Goal: Browse casually: Explore the website without a specific task or goal

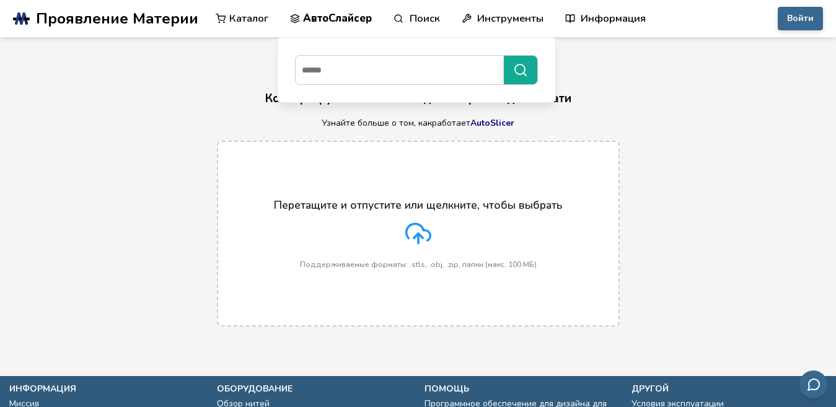
click at [336, 13] on font "АвтоСлайсер" at bounding box center [337, 18] width 69 height 14
click at [229, 63] on h1 "АвтоСлайсер" at bounding box center [418, 68] width 836 height 19
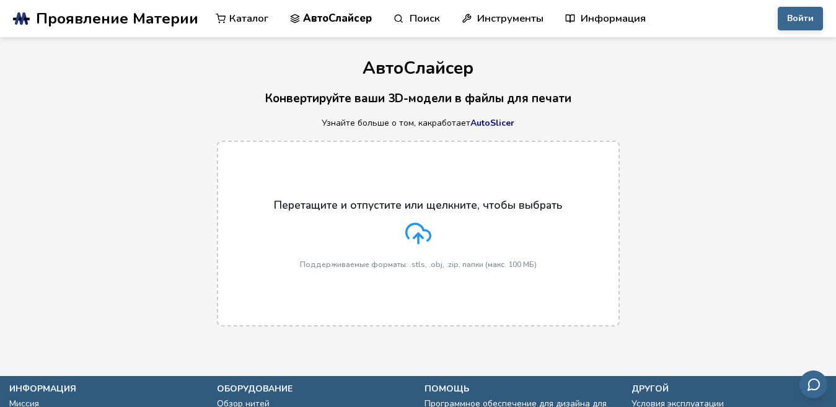
click at [510, 123] on font "AutoSlicer" at bounding box center [492, 123] width 44 height 12
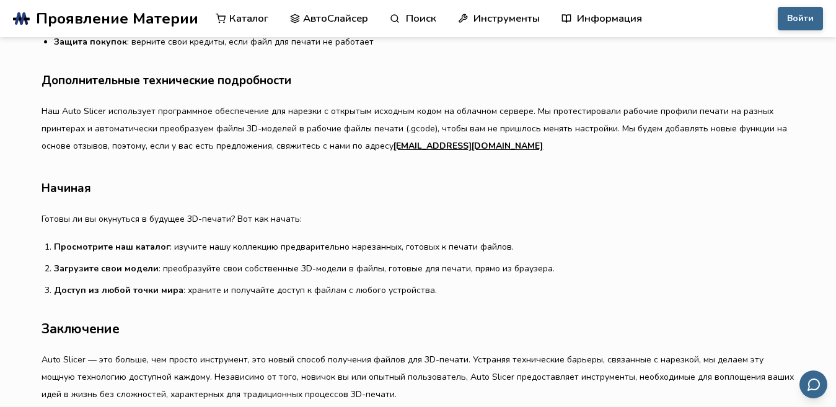
scroll to position [771, 0]
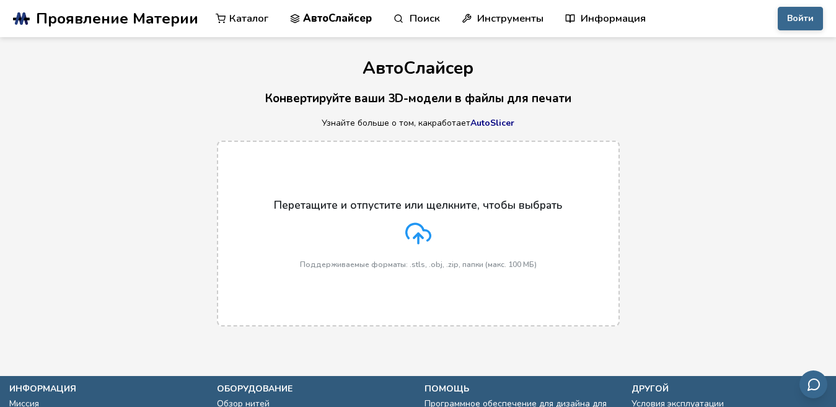
click at [229, 23] on font "Каталог" at bounding box center [248, 18] width 39 height 14
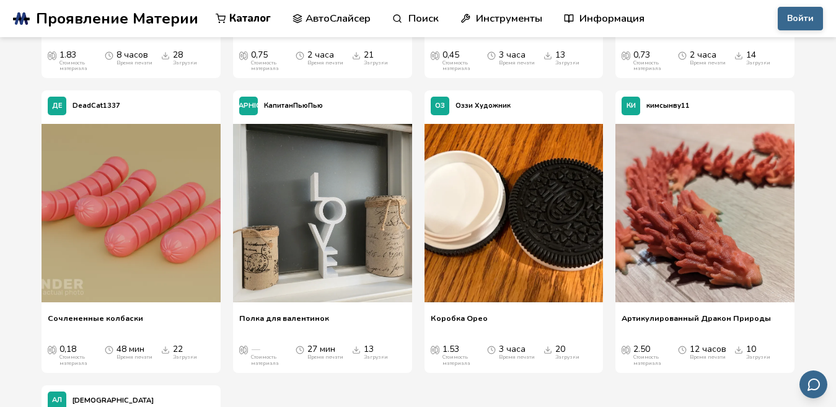
scroll to position [9220, 0]
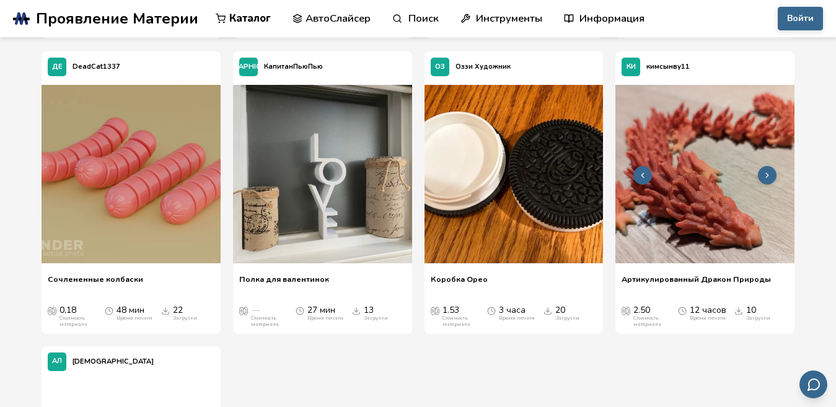
click at [768, 171] on icon at bounding box center [766, 175] width 9 height 9
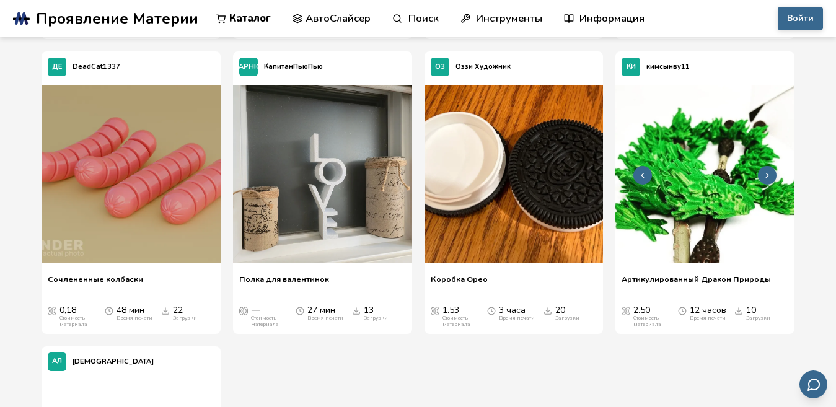
click at [768, 171] on icon at bounding box center [766, 175] width 9 height 9
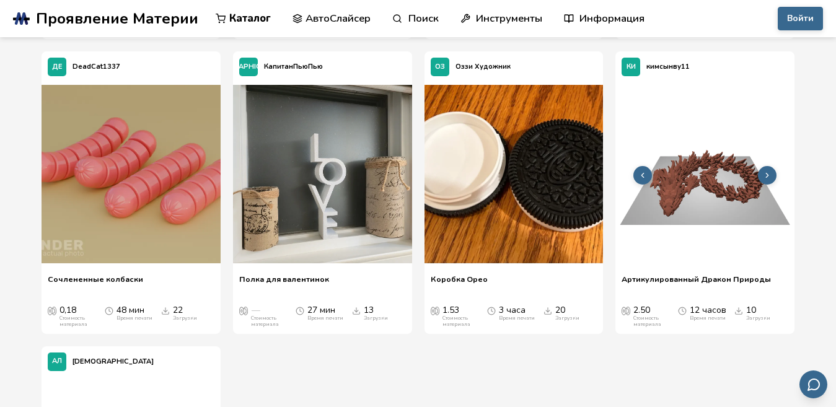
click at [768, 171] on icon at bounding box center [766, 175] width 9 height 9
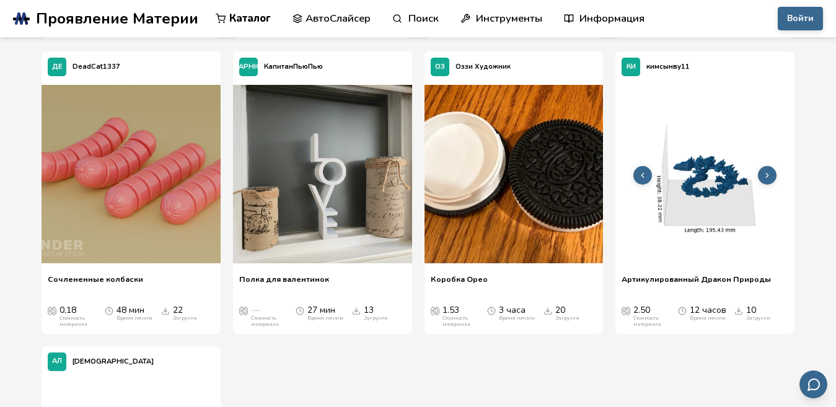
click at [768, 171] on icon at bounding box center [766, 175] width 9 height 9
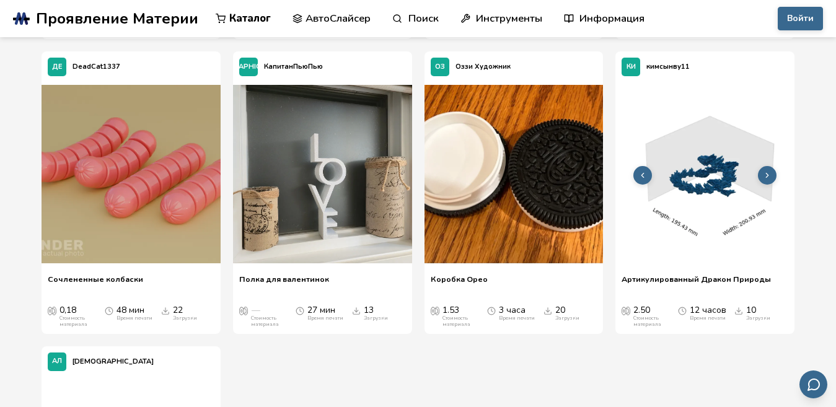
click at [768, 171] on icon at bounding box center [766, 175] width 9 height 9
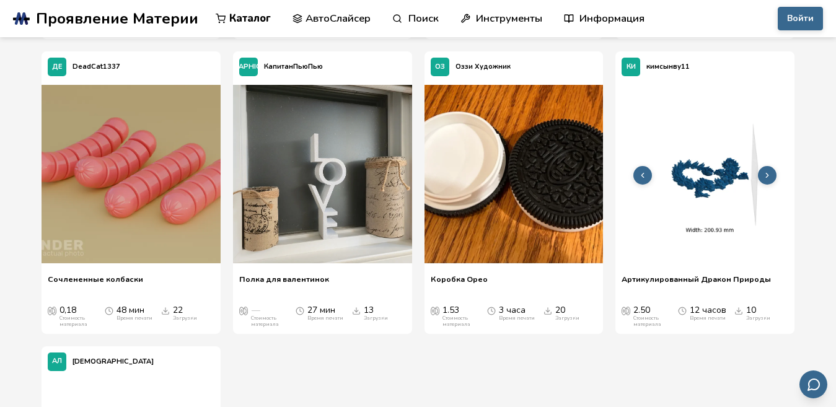
click at [768, 171] on icon at bounding box center [766, 175] width 9 height 9
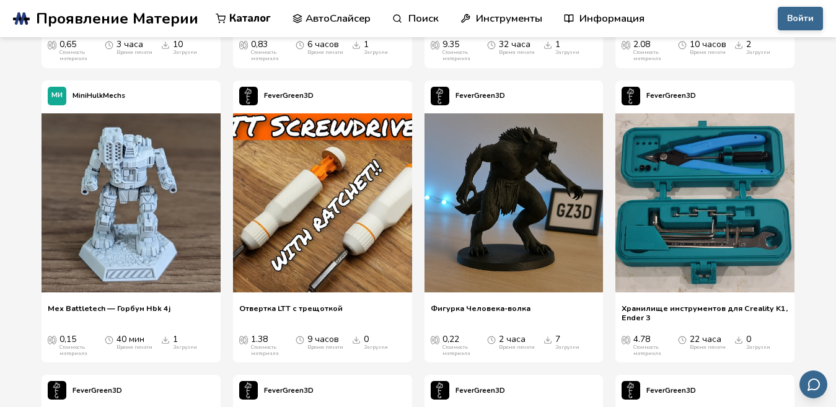
scroll to position [34853, 0]
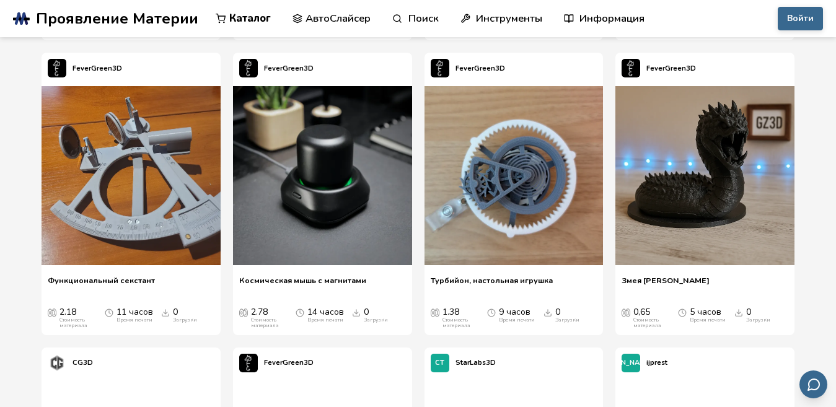
scroll to position [35374, 0]
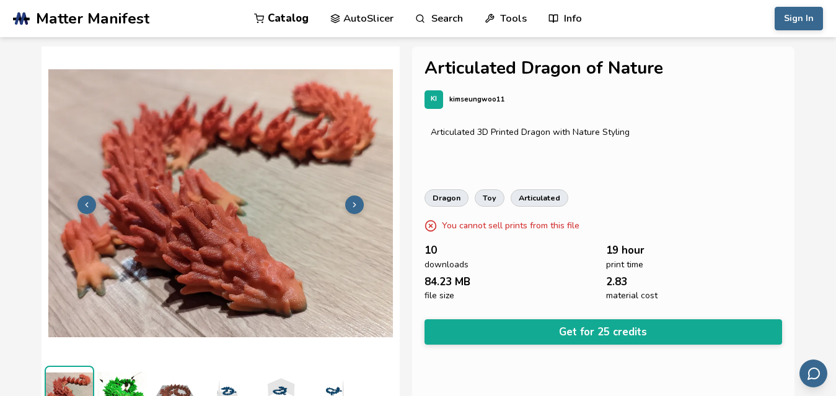
click at [351, 204] on icon at bounding box center [354, 205] width 9 height 9
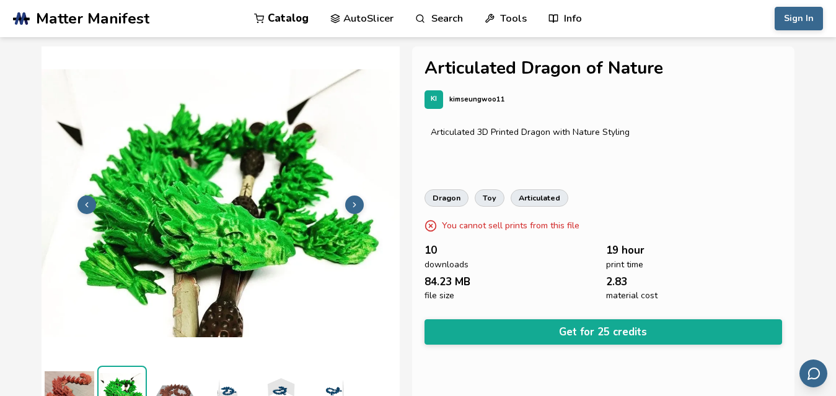
scroll to position [19, 0]
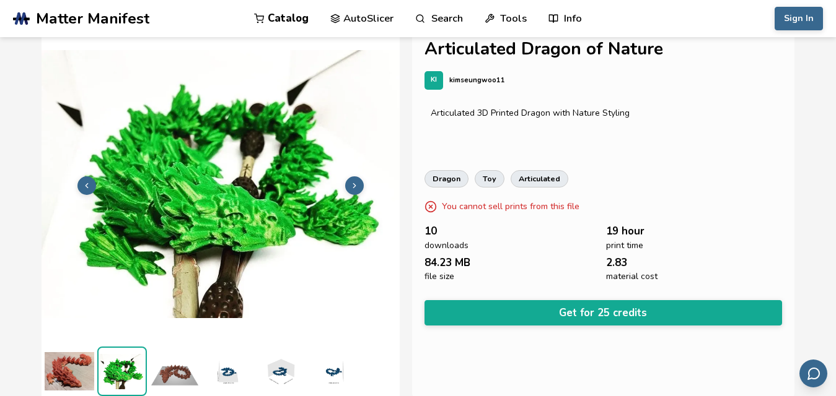
click at [355, 185] on icon at bounding box center [354, 185] width 9 height 9
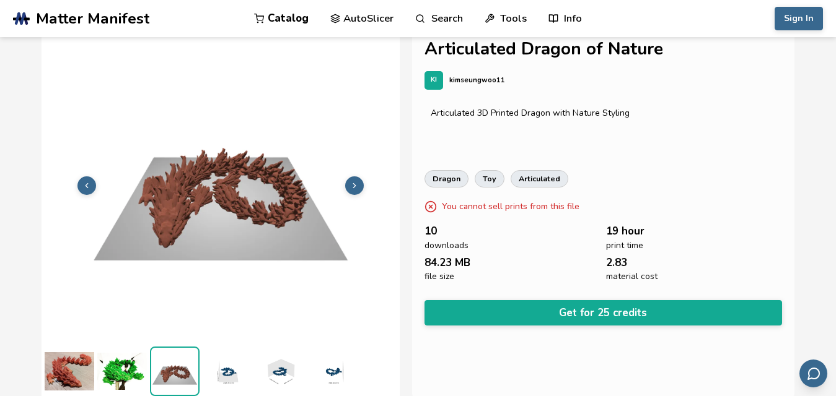
click at [355, 185] on icon at bounding box center [354, 185] width 9 height 9
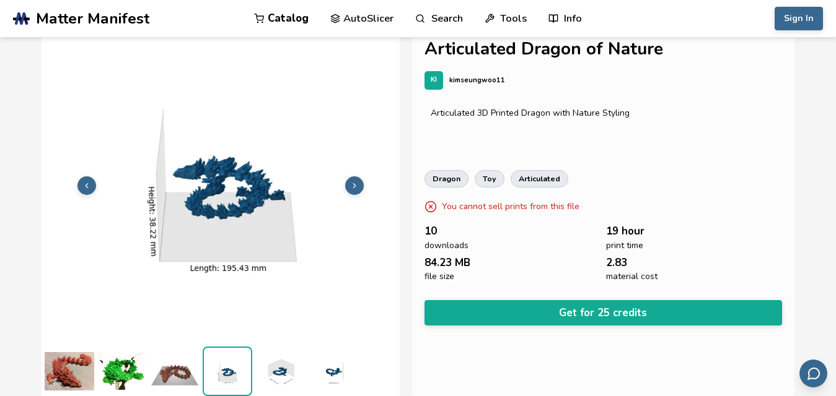
click at [355, 185] on icon at bounding box center [354, 185] width 9 height 9
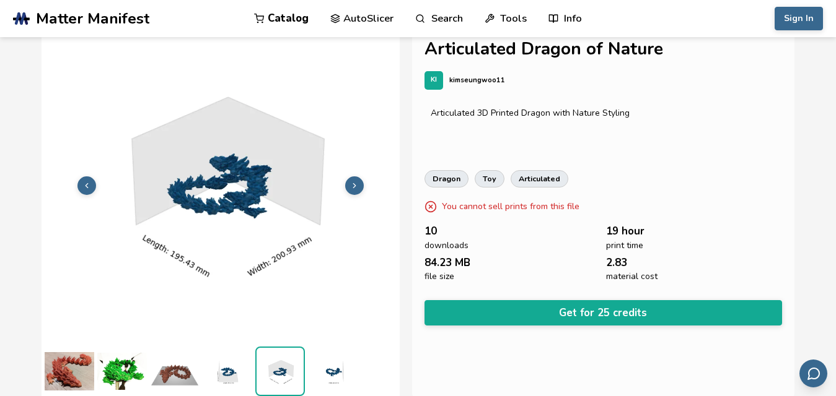
click at [355, 185] on icon at bounding box center [354, 185] width 9 height 9
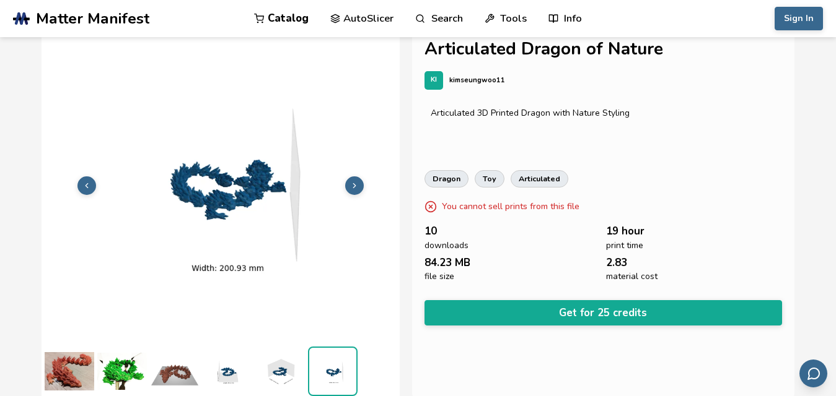
click at [355, 185] on icon at bounding box center [354, 185] width 9 height 9
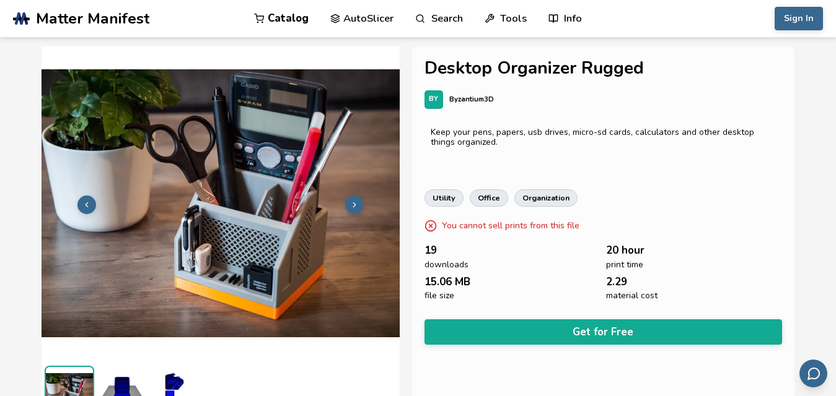
click at [352, 206] on icon at bounding box center [354, 205] width 9 height 9
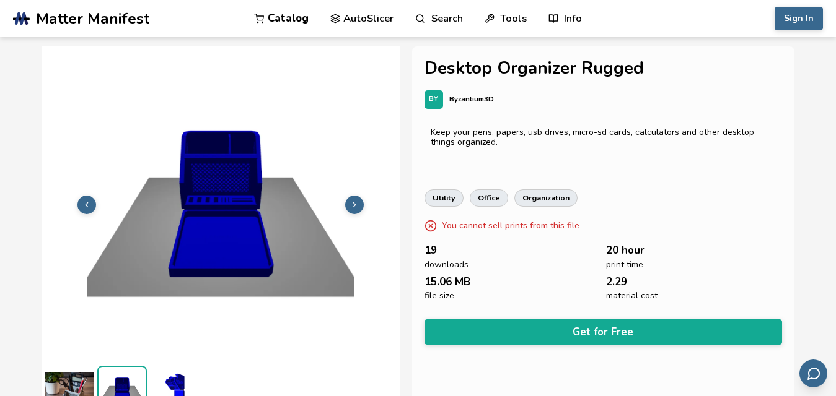
scroll to position [19, 0]
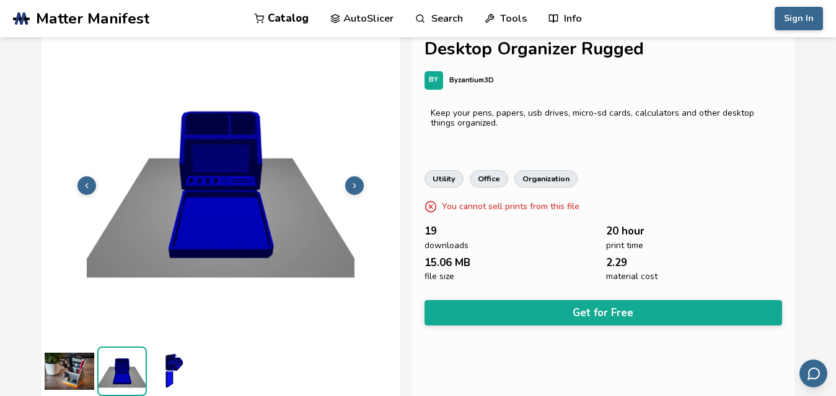
click at [356, 185] on icon at bounding box center [354, 185] width 9 height 9
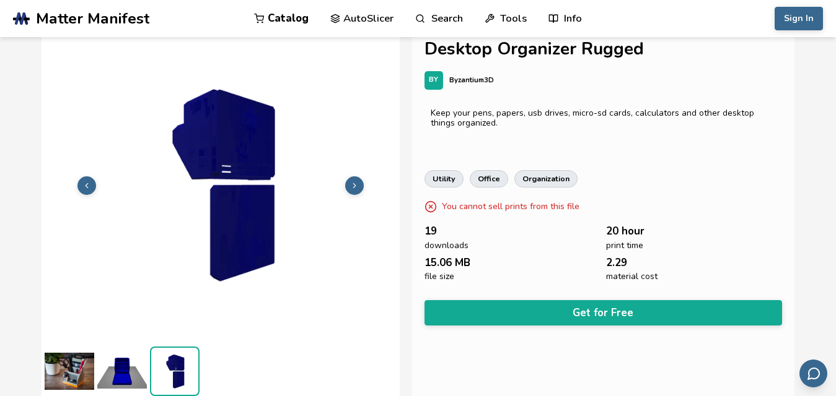
click at [356, 185] on icon at bounding box center [354, 185] width 9 height 9
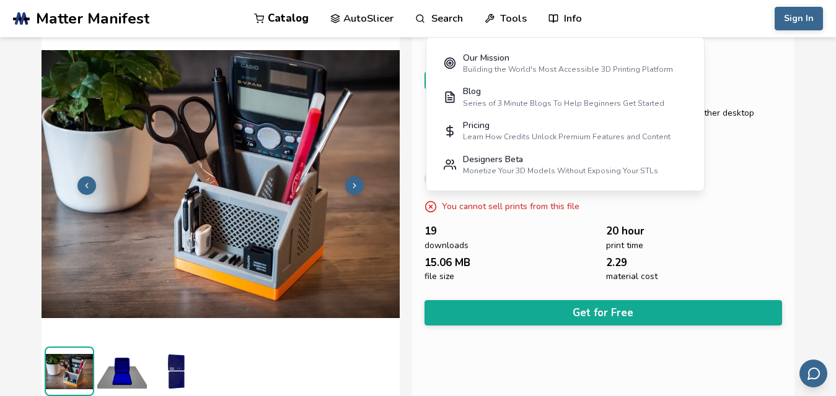
click at [792, 149] on div "Desktop Organizer Rugged BY Byzantium3D Keep your pens, papers, usb drives, mic…" at bounding box center [603, 213] width 382 height 372
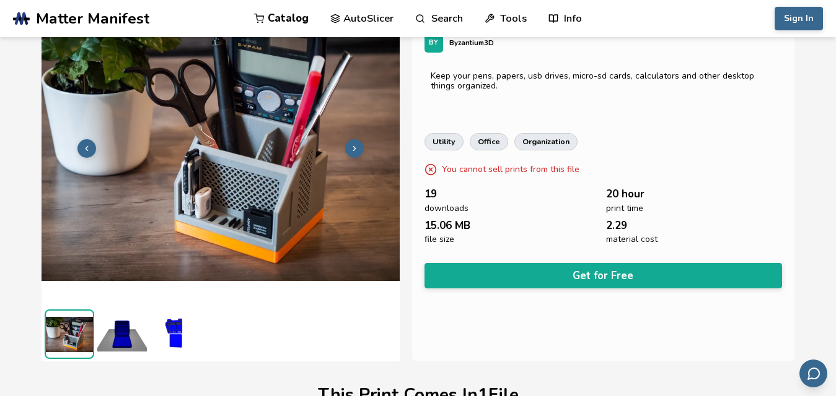
scroll to position [0, 0]
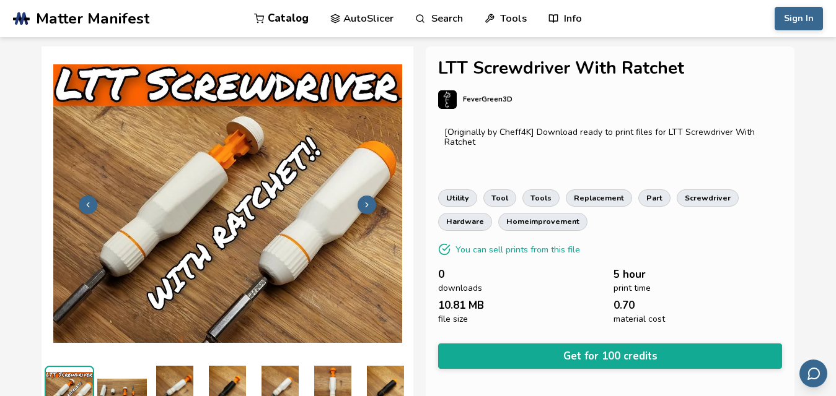
click at [368, 203] on polyline at bounding box center [367, 205] width 2 height 4
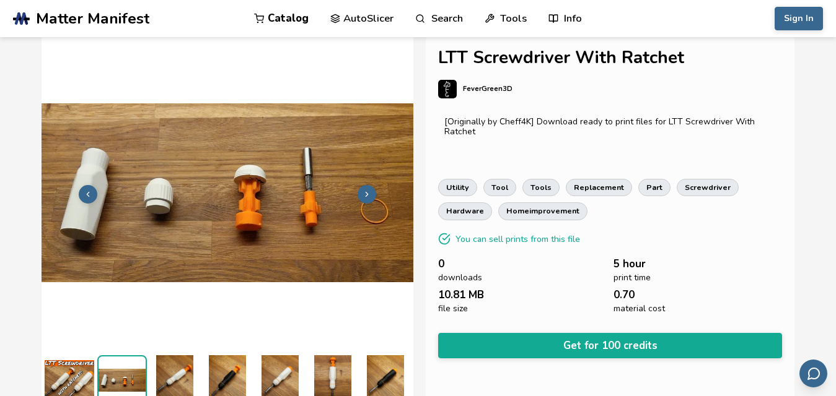
click at [369, 190] on icon at bounding box center [366, 194] width 9 height 9
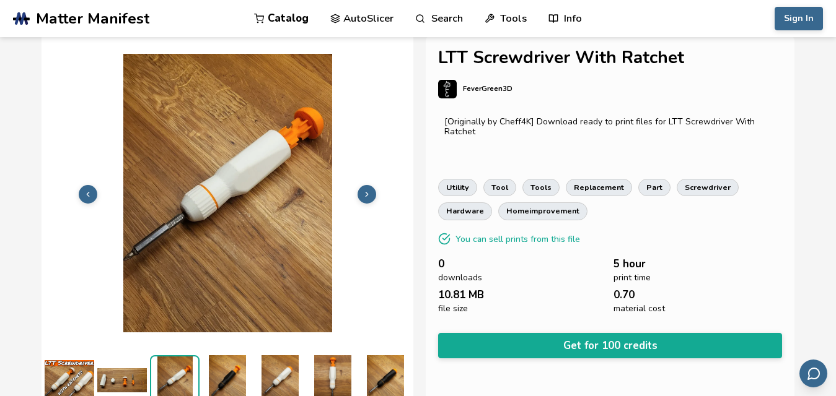
click at [369, 190] on icon at bounding box center [366, 194] width 9 height 9
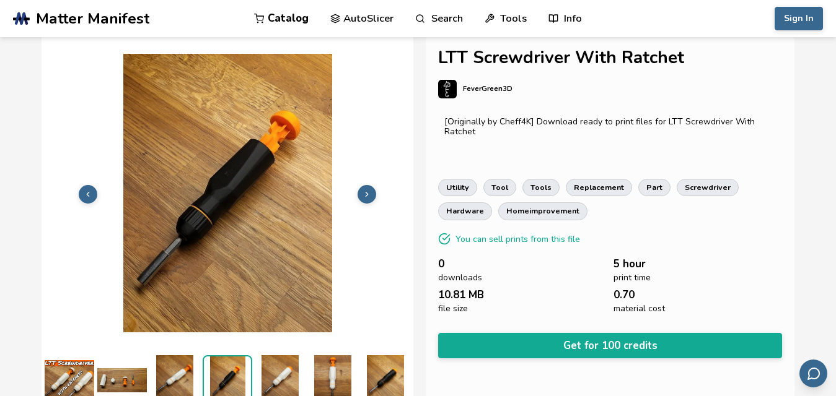
click at [369, 190] on icon at bounding box center [366, 194] width 9 height 9
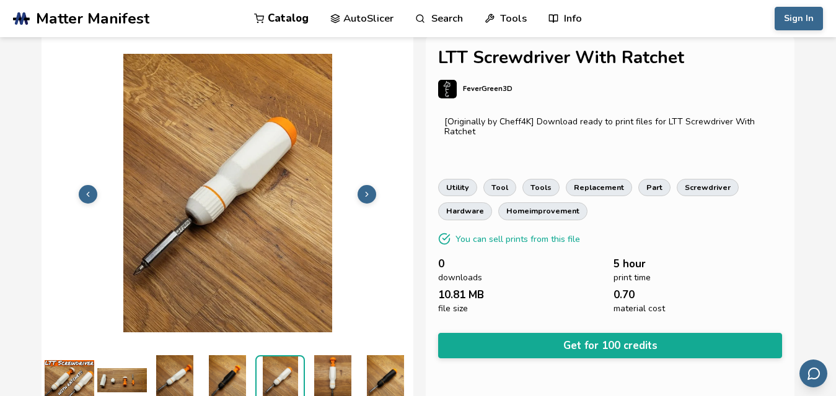
click at [369, 190] on icon at bounding box center [366, 194] width 9 height 9
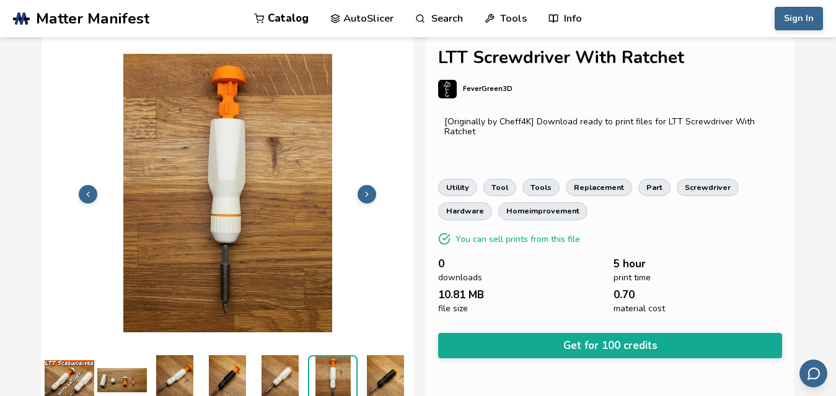
click at [369, 190] on icon at bounding box center [366, 194] width 9 height 9
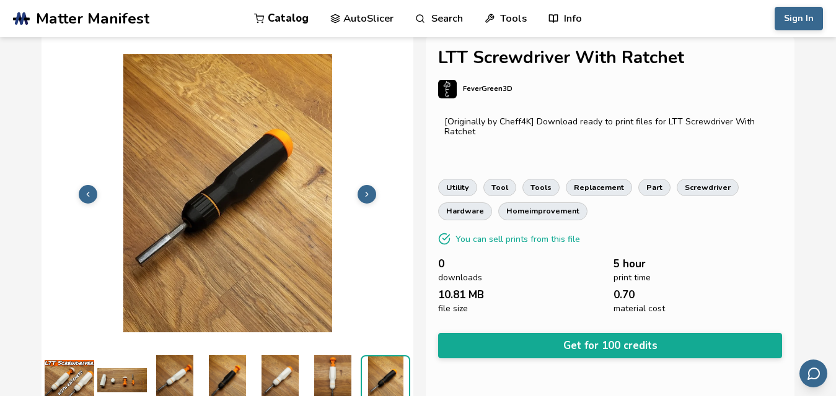
click at [369, 190] on icon at bounding box center [366, 194] width 9 height 9
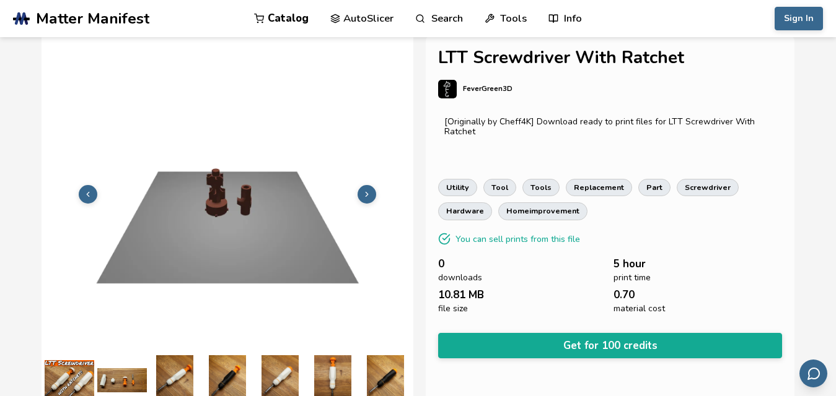
click at [369, 190] on icon at bounding box center [366, 194] width 9 height 9
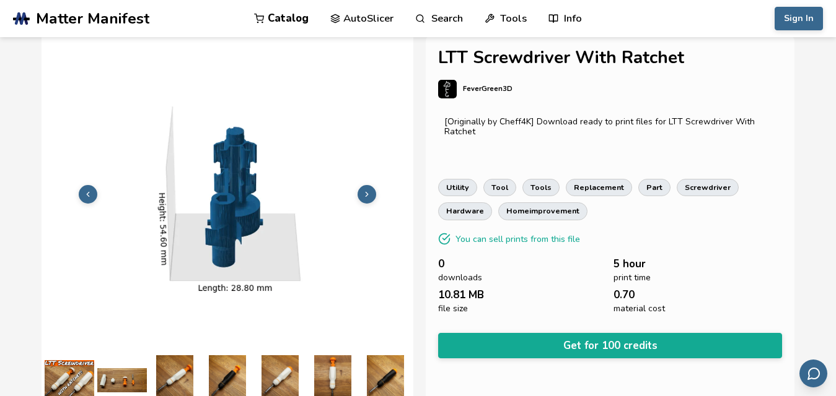
click at [369, 190] on icon at bounding box center [366, 194] width 9 height 9
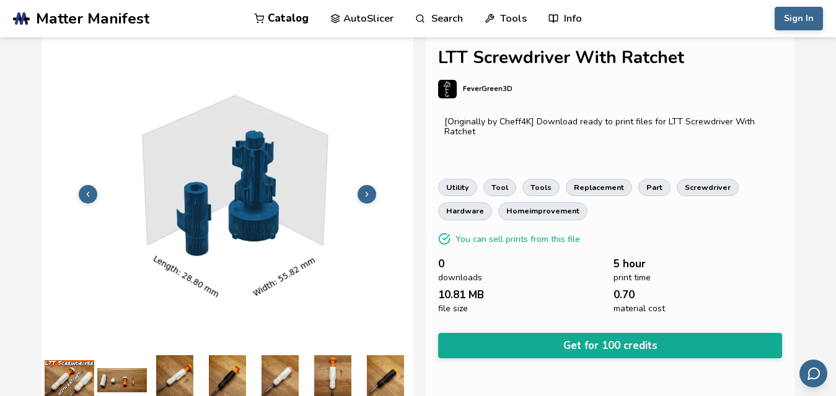
click at [369, 190] on icon at bounding box center [366, 194] width 9 height 9
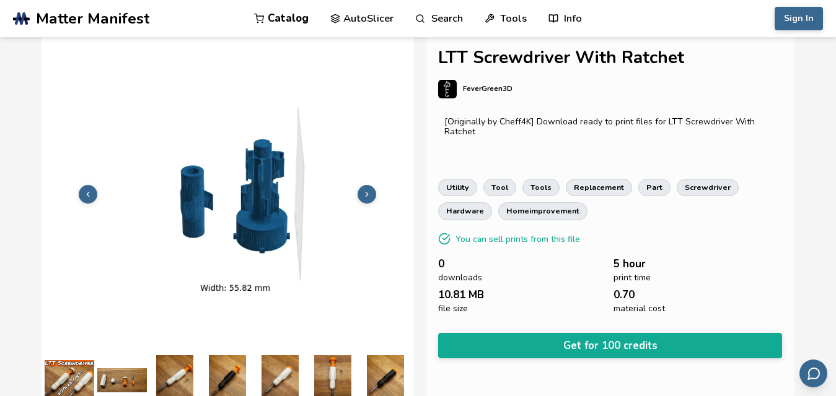
click at [369, 190] on icon at bounding box center [366, 194] width 9 height 9
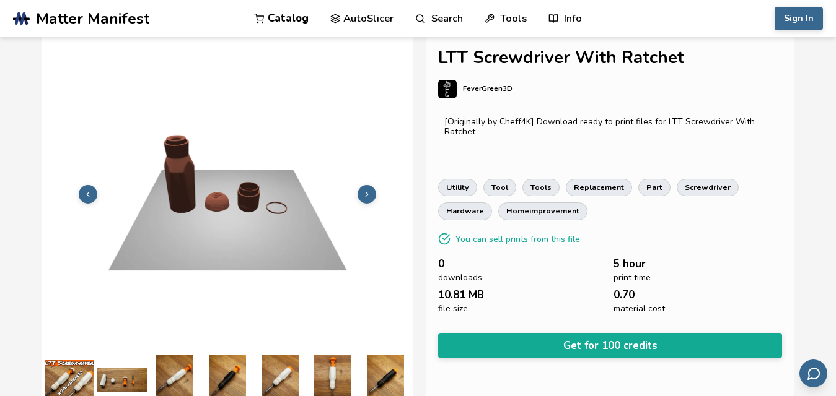
click at [369, 190] on icon at bounding box center [366, 194] width 9 height 9
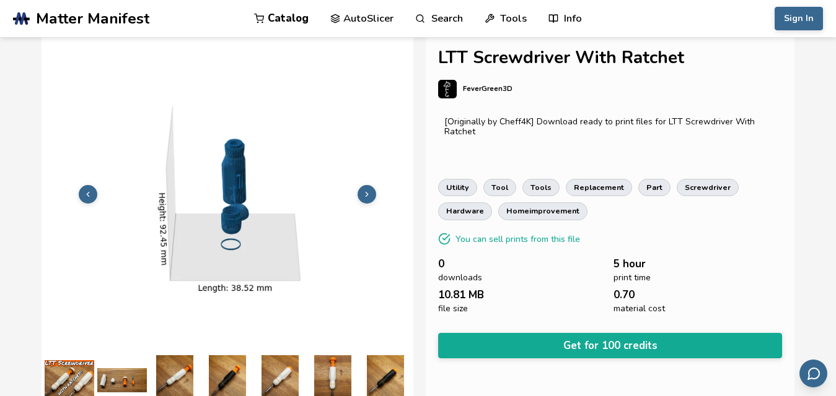
click at [369, 190] on icon at bounding box center [366, 194] width 9 height 9
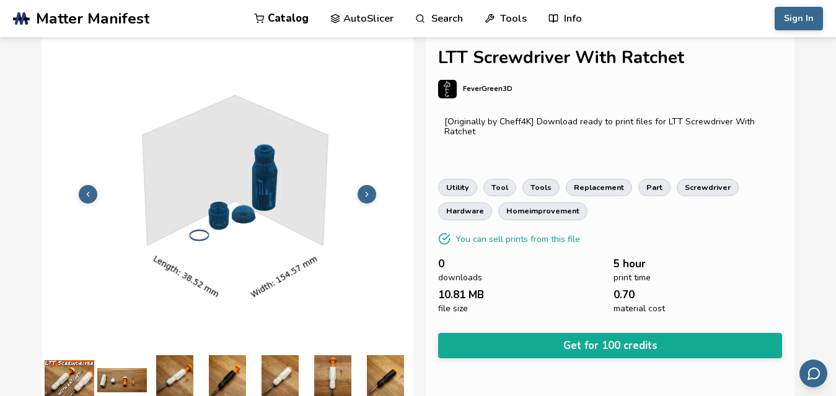
click at [369, 190] on icon at bounding box center [366, 194] width 9 height 9
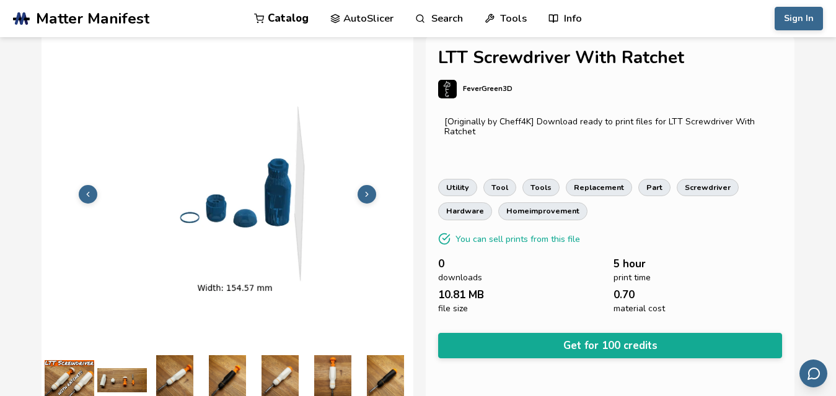
click at [369, 190] on icon at bounding box center [366, 194] width 9 height 9
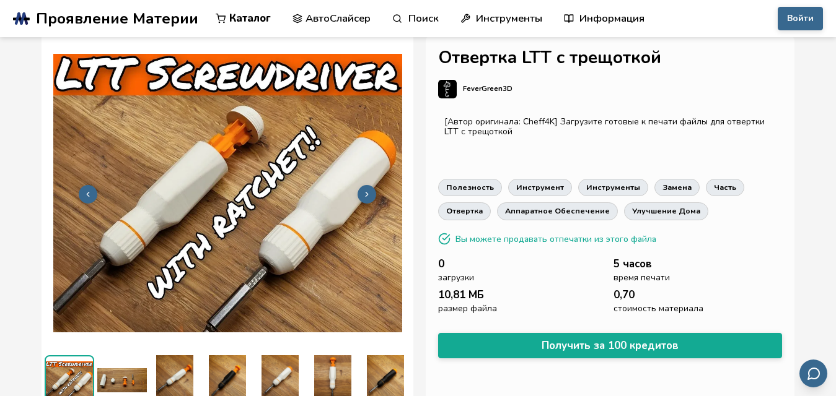
click at [693, 90] on link "FeverGreen3D" at bounding box center [609, 95] width 343 height 31
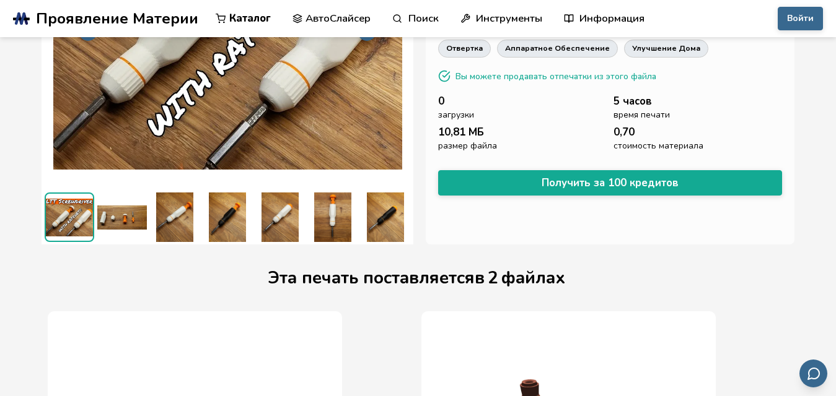
scroll to position [159, 0]
